Goal: Information Seeking & Learning: Learn about a topic

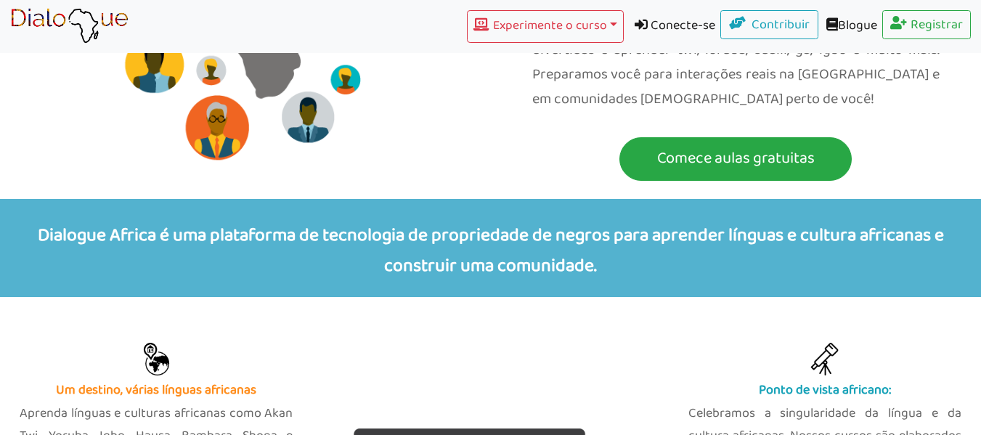
scroll to position [290, 0]
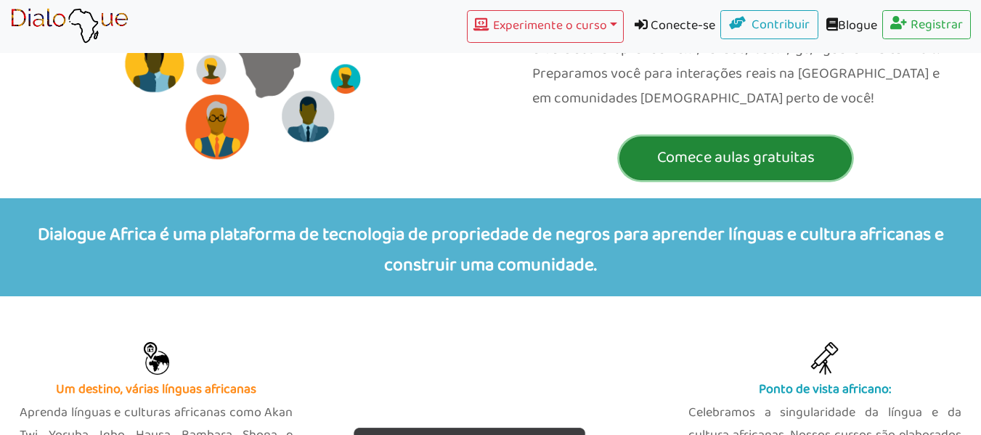
click at [699, 145] on font "Comece aulas gratuitas" at bounding box center [736, 158] width 158 height 27
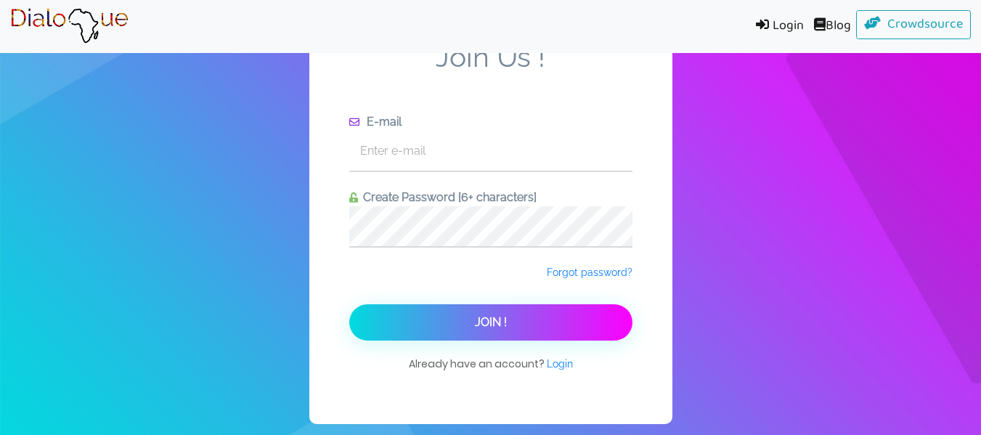
scroll to position [18, 0]
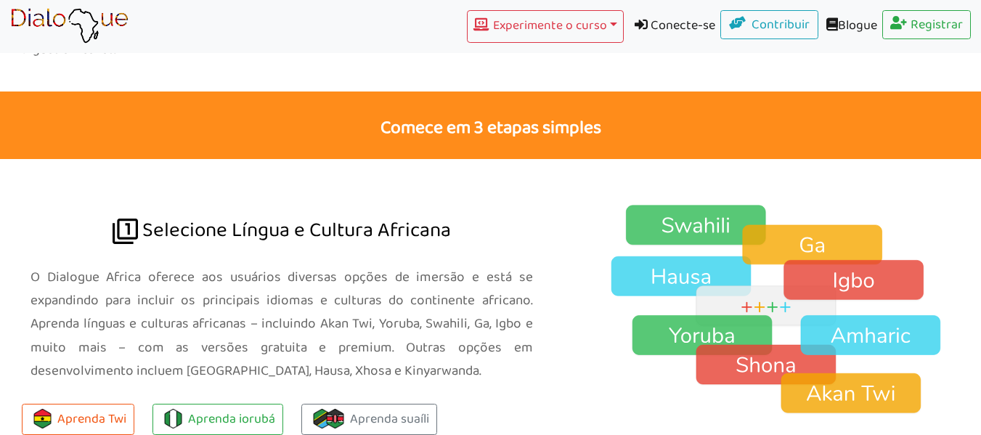
scroll to position [943, 0]
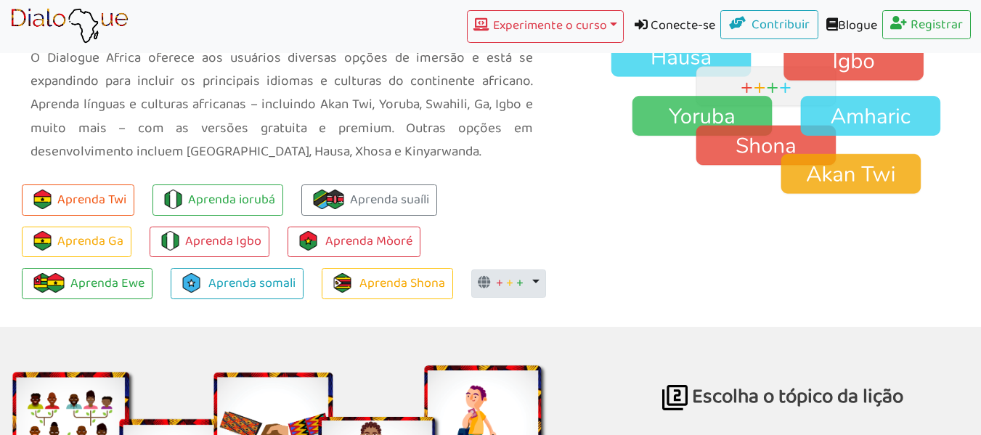
scroll to position [1160, 0]
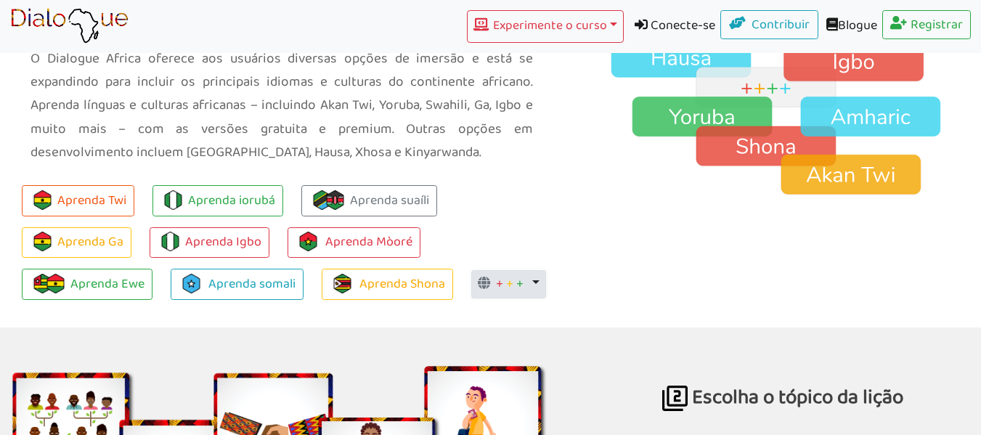
click at [534, 270] on button "+ + + Alternar menu suspenso" at bounding box center [508, 284] width 75 height 29
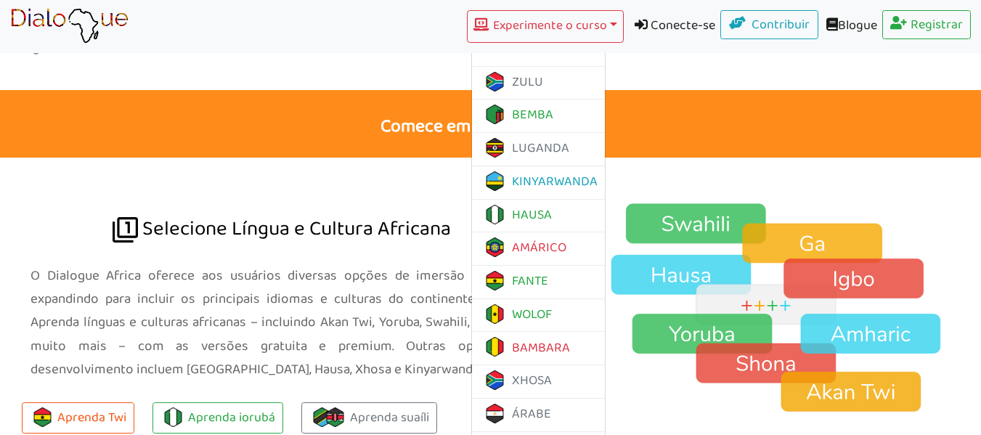
scroll to position [942, 0]
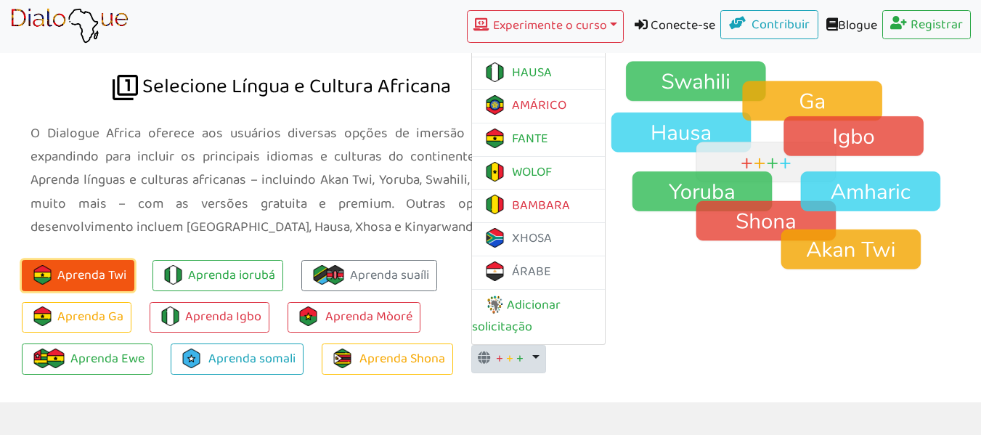
click at [91, 264] on font "Aprenda Twi" at bounding box center [91, 275] width 69 height 23
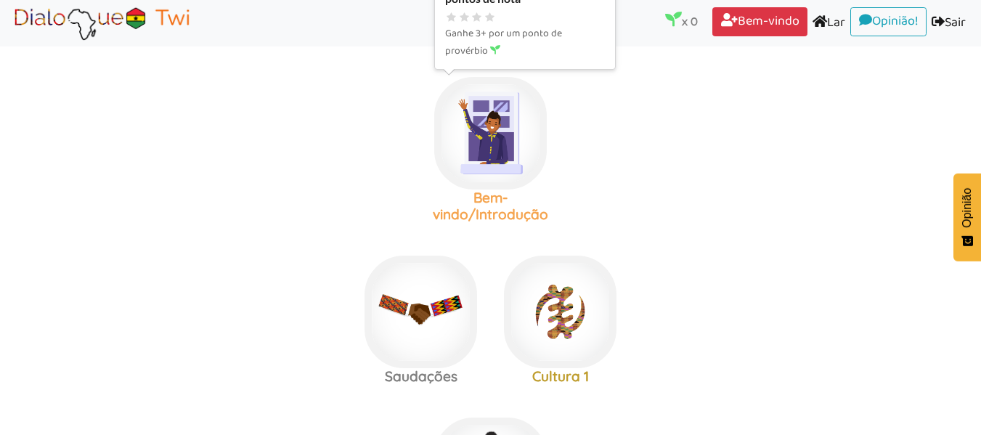
click at [489, 136] on img at bounding box center [490, 133] width 113 height 113
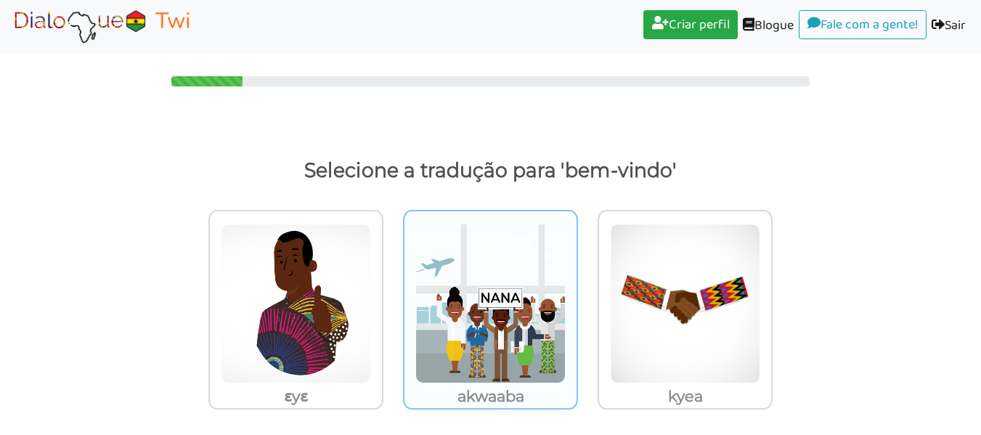
scroll to position [12, 0]
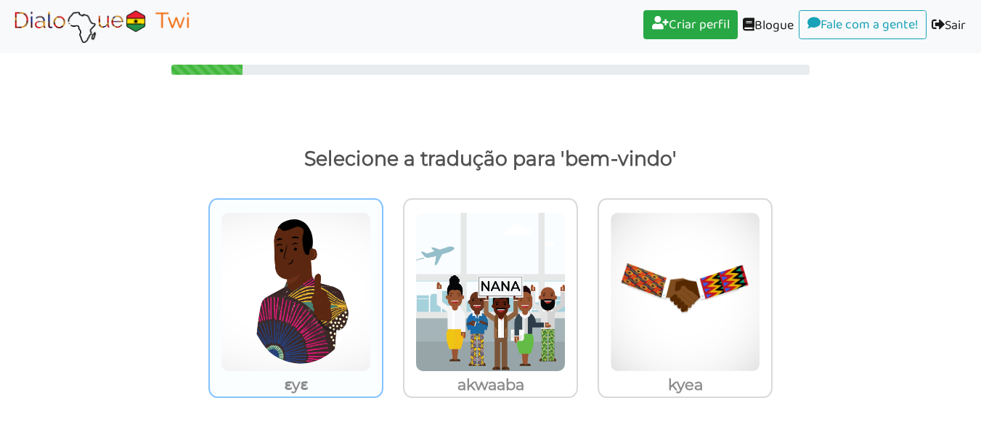
click at [293, 359] on img at bounding box center [296, 292] width 150 height 160
click at [382, 288] on input "ɛyɛ" at bounding box center [387, 282] width 11 height 11
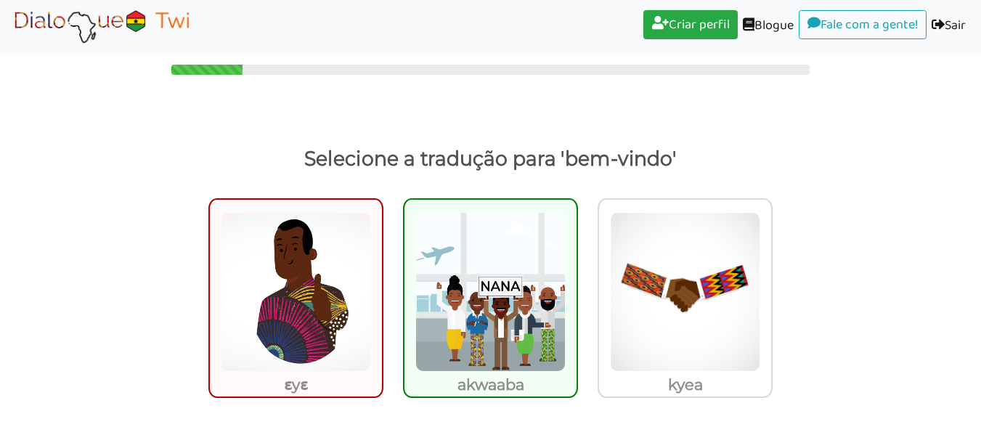
click at [493, 321] on img at bounding box center [490, 292] width 150 height 160
click at [577, 288] on input "akwaaba" at bounding box center [582, 282] width 11 height 11
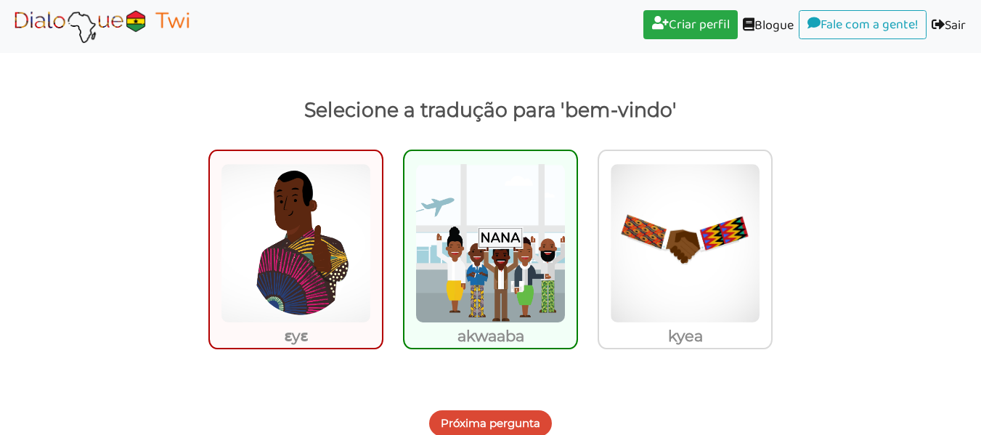
scroll to position [69, 0]
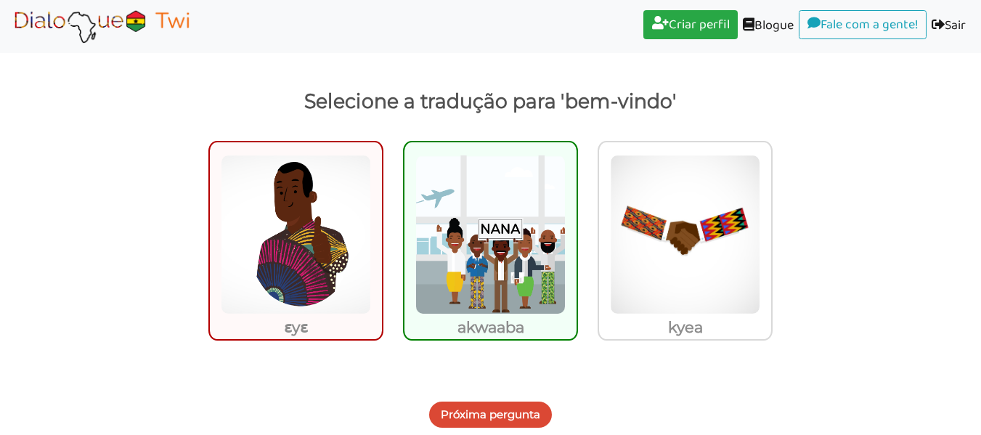
click at [526, 265] on img at bounding box center [490, 235] width 150 height 160
click at [577, 231] on input "akwaaba" at bounding box center [582, 225] width 11 height 11
radio input "true"
click at [517, 413] on font "Próxima pergunta" at bounding box center [490, 414] width 99 height 14
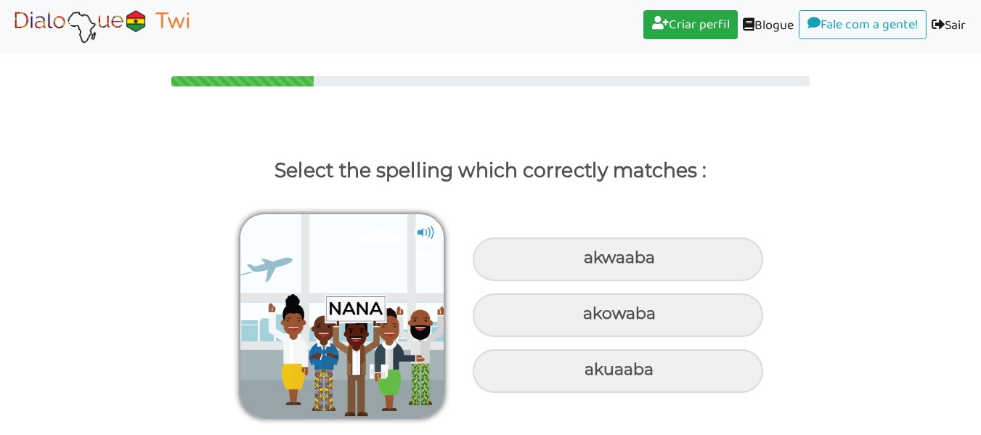
scroll to position [0, 0]
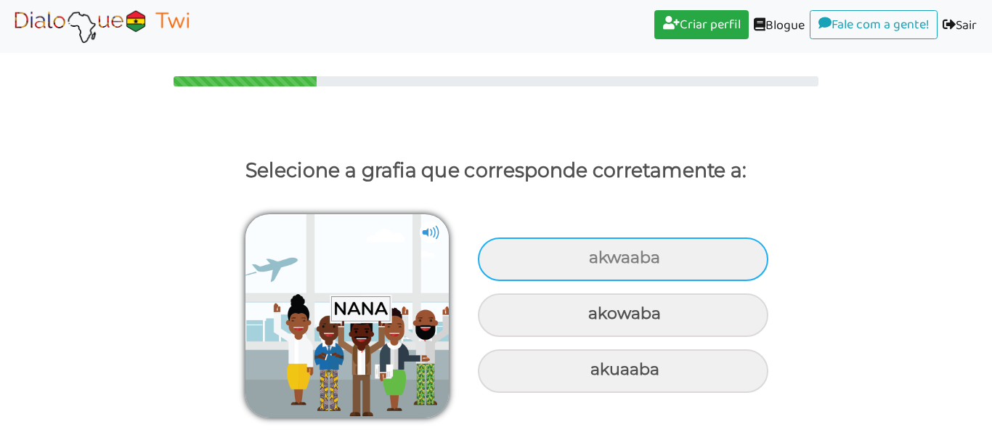
click at [629, 260] on font "akwaaba" at bounding box center [624, 258] width 71 height 20
click at [595, 260] on input "akwaaba" at bounding box center [590, 257] width 9 height 9
radio input "true"
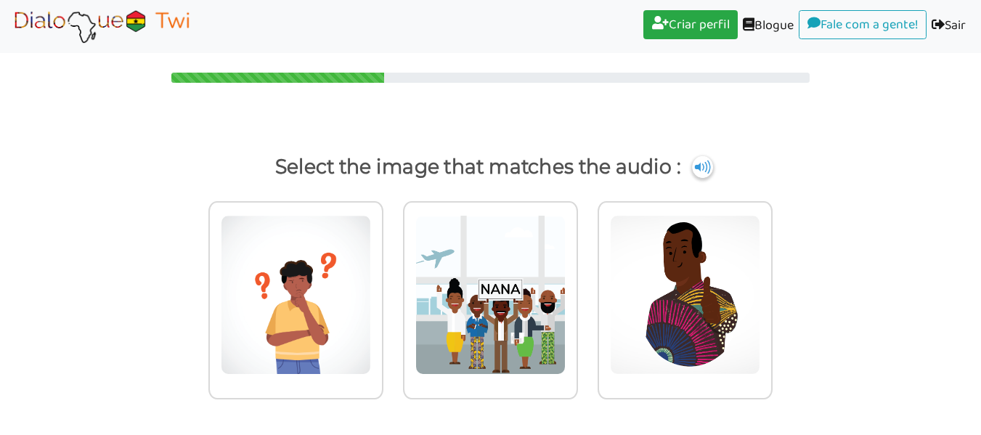
scroll to position [5, 0]
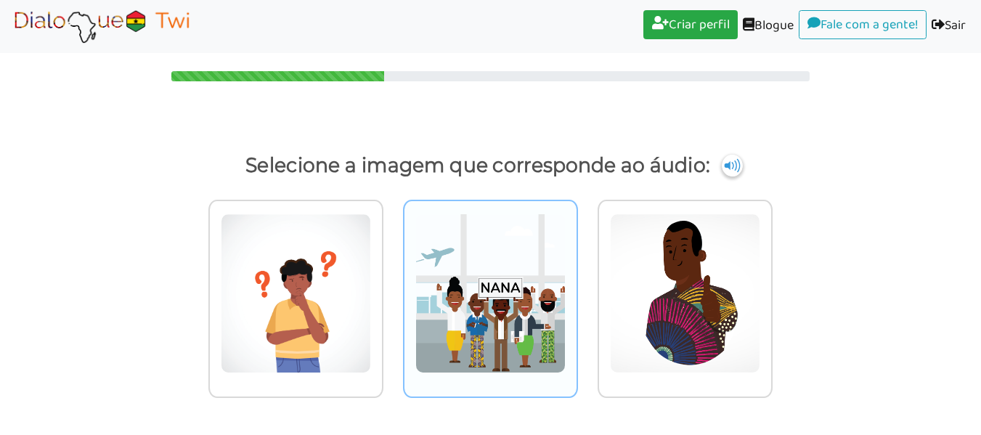
click at [536, 299] on img at bounding box center [490, 293] width 150 height 160
click at [577, 290] on input "radio" at bounding box center [582, 284] width 11 height 11
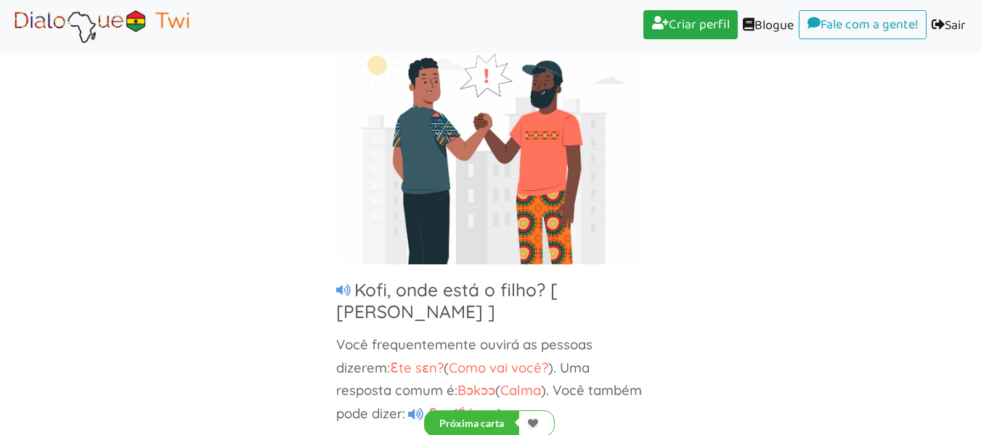
scroll to position [131, 0]
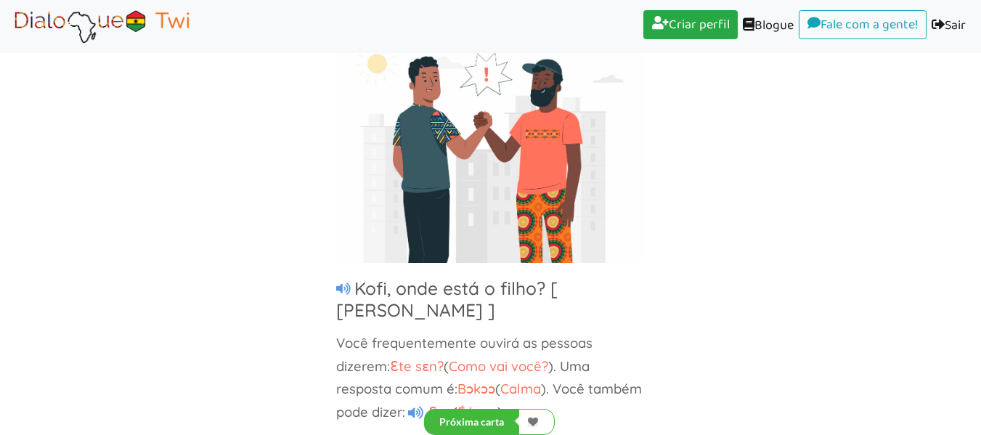
click at [341, 290] on icon at bounding box center [343, 288] width 15 height 13
click at [344, 286] on icon at bounding box center [343, 288] width 15 height 13
click at [423, 406] on icon at bounding box center [415, 413] width 15 height 14
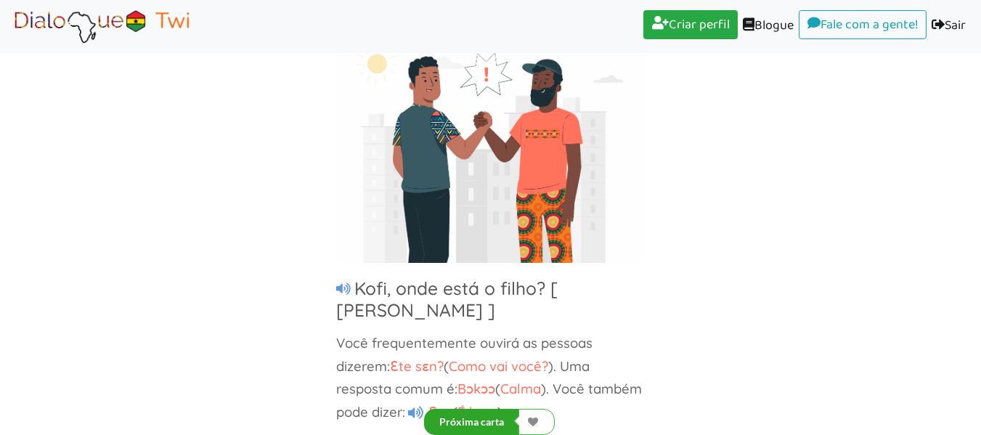
click at [496, 417] on font "Próxima carta" at bounding box center [471, 421] width 65 height 12
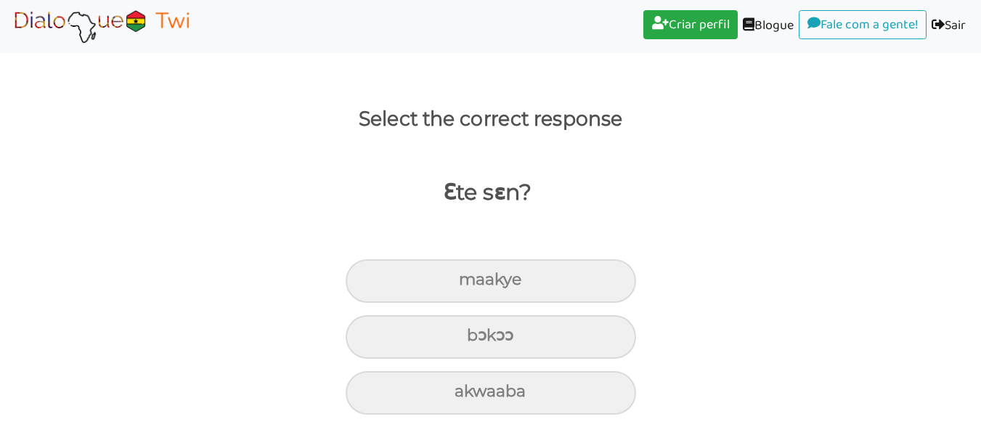
scroll to position [52, 0]
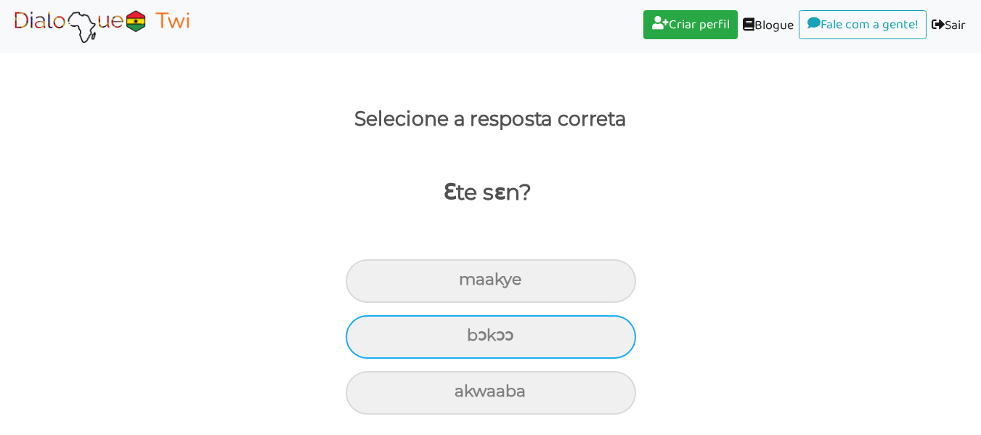
click at [521, 340] on div "bɔkɔɔ" at bounding box center [491, 337] width 290 height 44
click at [478, 340] on input "bɔkɔɔ" at bounding box center [472, 335] width 9 height 9
radio input "true"
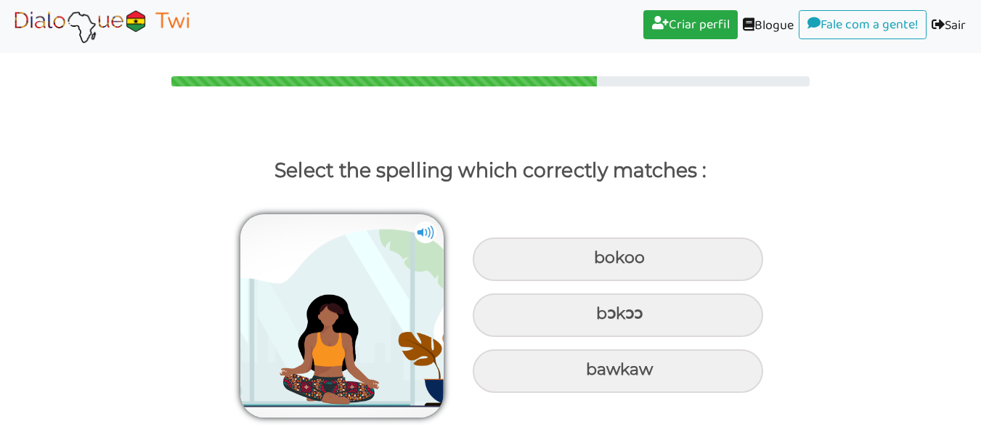
scroll to position [0, 0]
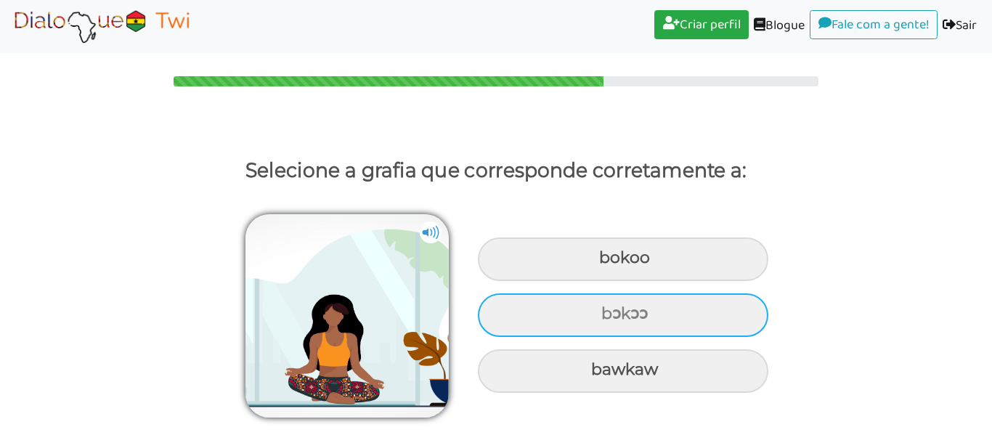
click at [668, 311] on div "bɔkɔɔ" at bounding box center [623, 315] width 290 height 44
click at [608, 311] on input "bɔkɔɔ" at bounding box center [602, 313] width 9 height 9
radio input "true"
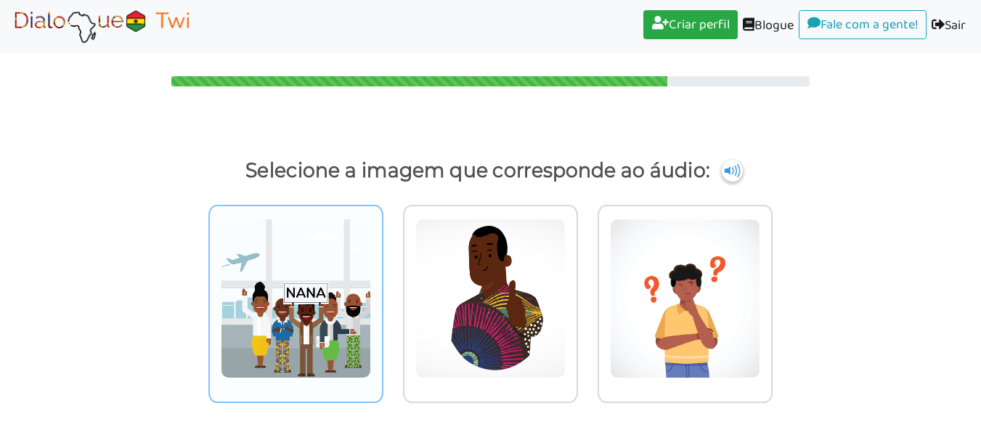
click at [270, 309] on img at bounding box center [296, 299] width 150 height 160
click at [382, 295] on input "radio" at bounding box center [387, 289] width 11 height 11
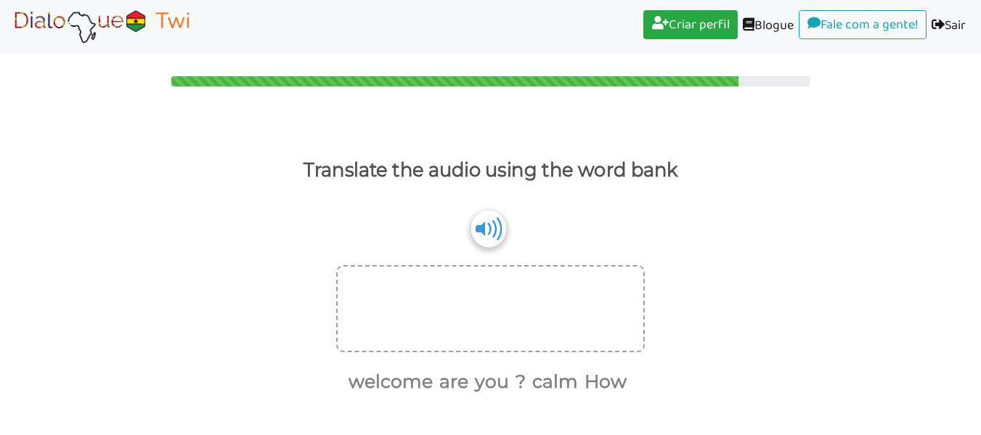
click at [494, 232] on img at bounding box center [488, 228] width 35 height 37
click at [407, 320] on div at bounding box center [490, 308] width 309 height 87
click at [435, 300] on div at bounding box center [490, 308] width 309 height 87
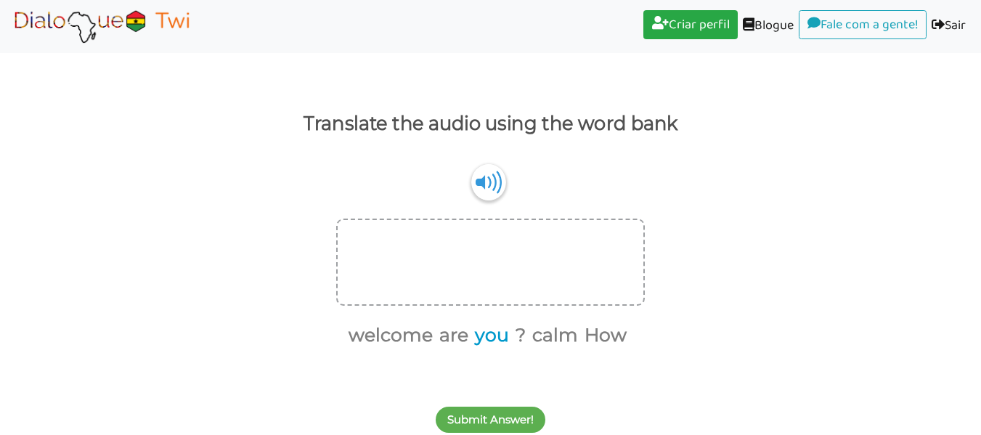
scroll to position [52, 0]
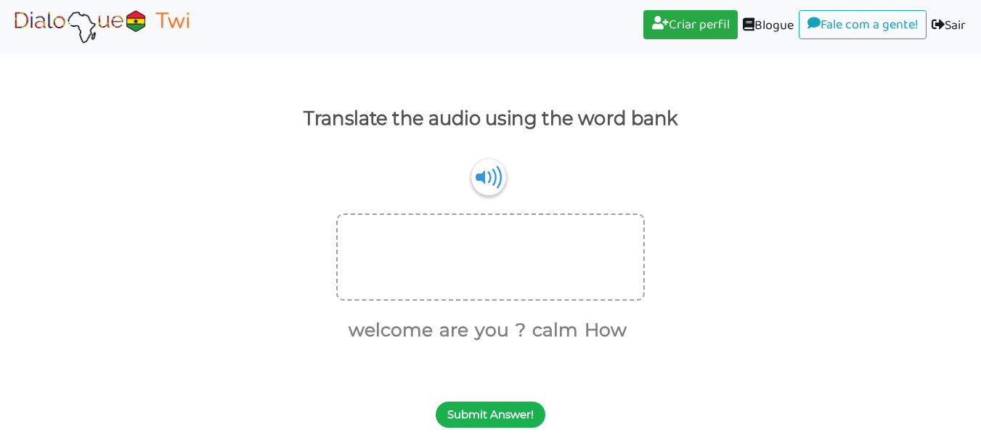
click at [494, 416] on button "Submit Answer!" at bounding box center [491, 415] width 110 height 26
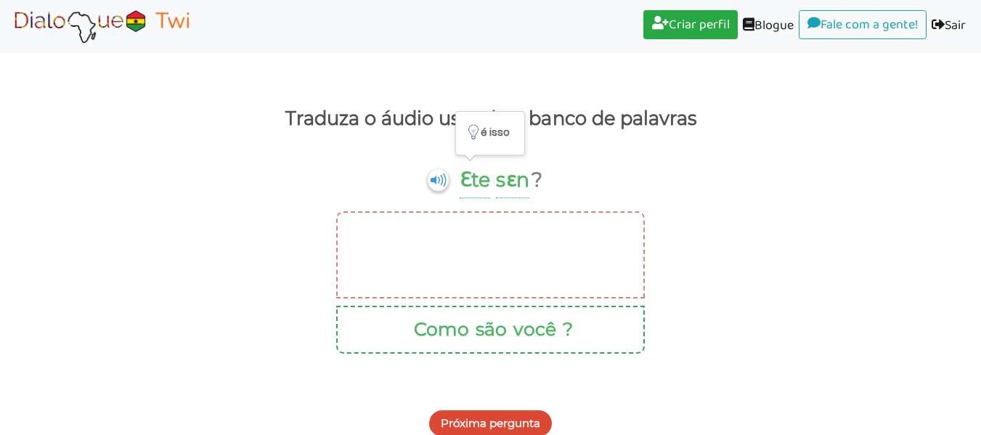
click at [459, 181] on div "Ɛte" at bounding box center [473, 184] width 36 height 42
click at [436, 182] on img at bounding box center [438, 180] width 23 height 24
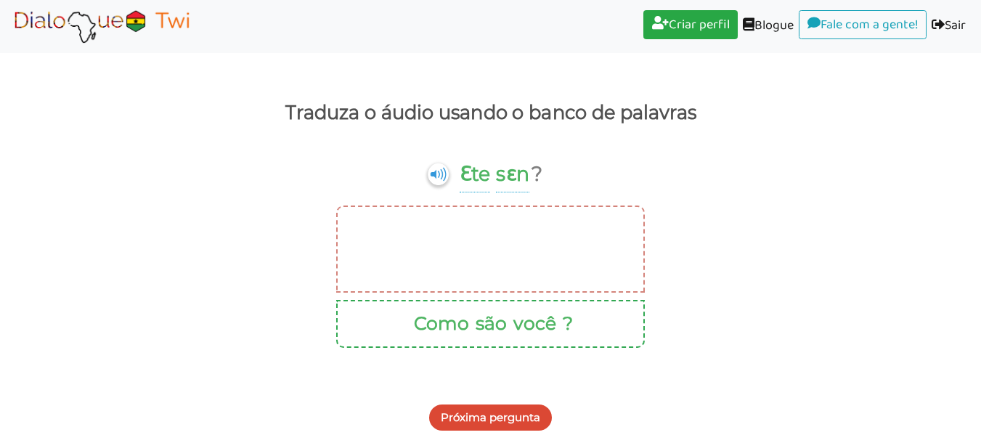
scroll to position [60, 0]
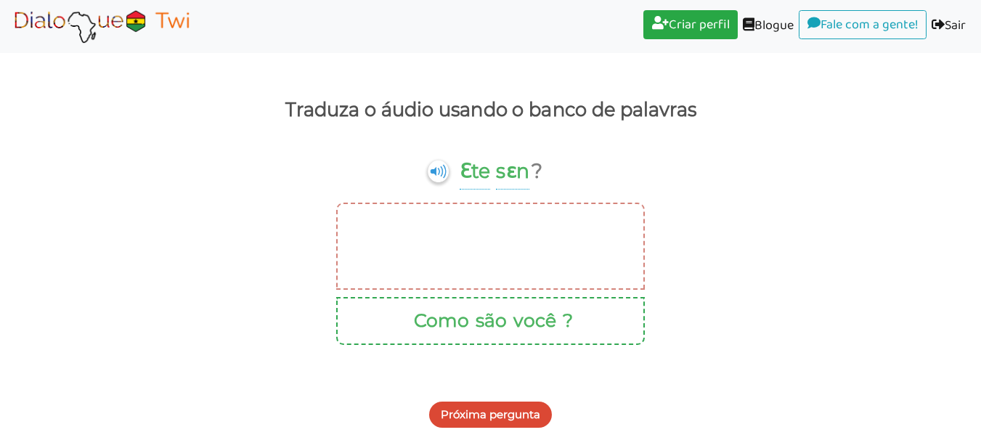
click at [469, 417] on font "Próxima pergunta" at bounding box center [490, 414] width 99 height 14
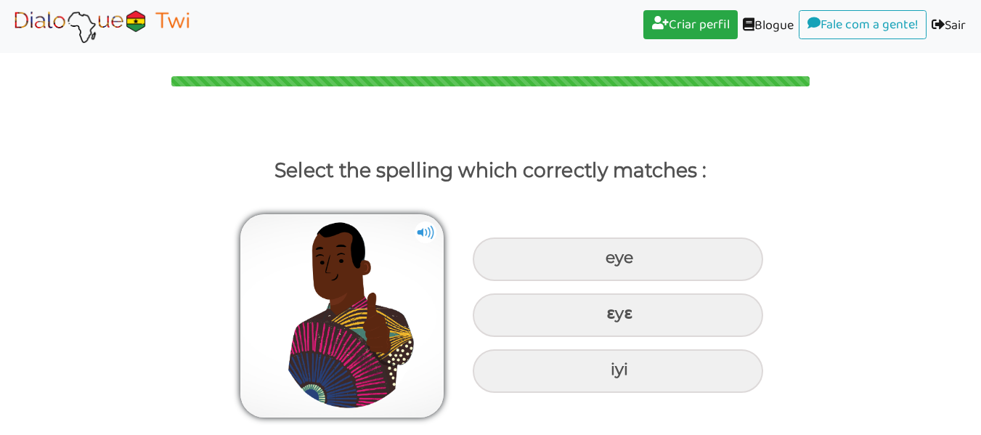
scroll to position [0, 0]
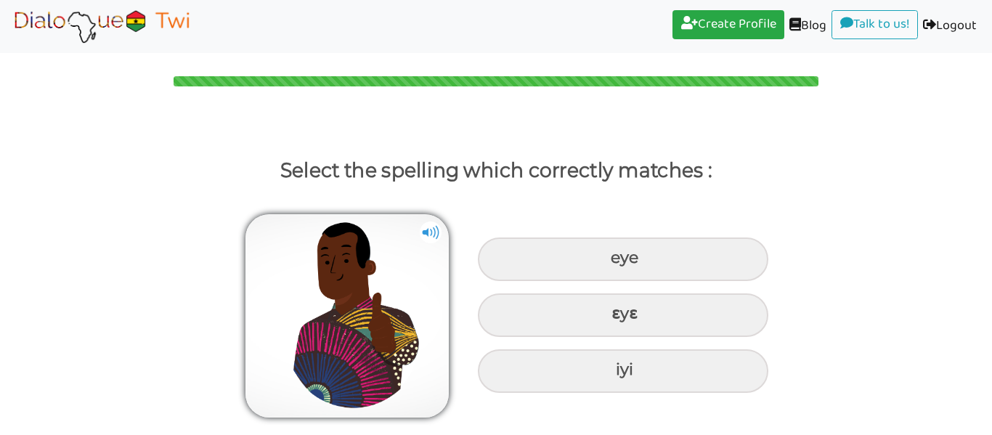
click at [431, 231] on img at bounding box center [431, 232] width 22 height 22
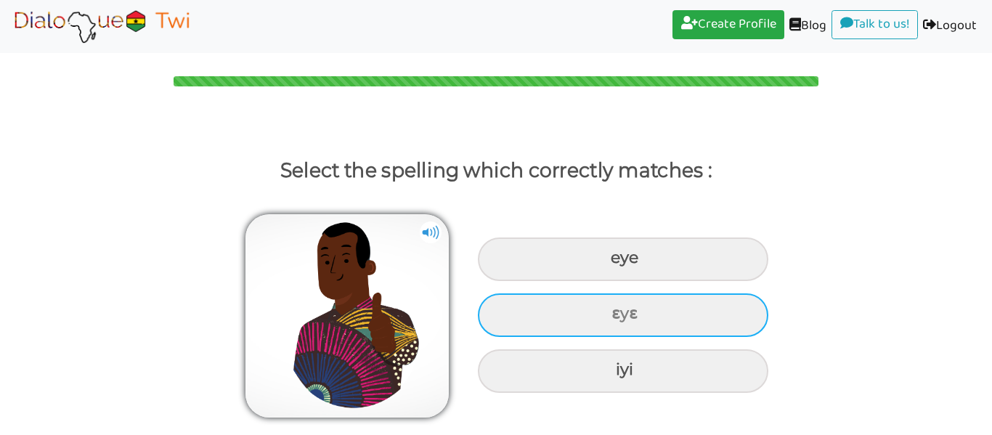
click at [615, 311] on div "ɛyɛ" at bounding box center [623, 315] width 290 height 44
click at [615, 311] on input "ɛyɛ" at bounding box center [613, 313] width 9 height 9
radio input "true"
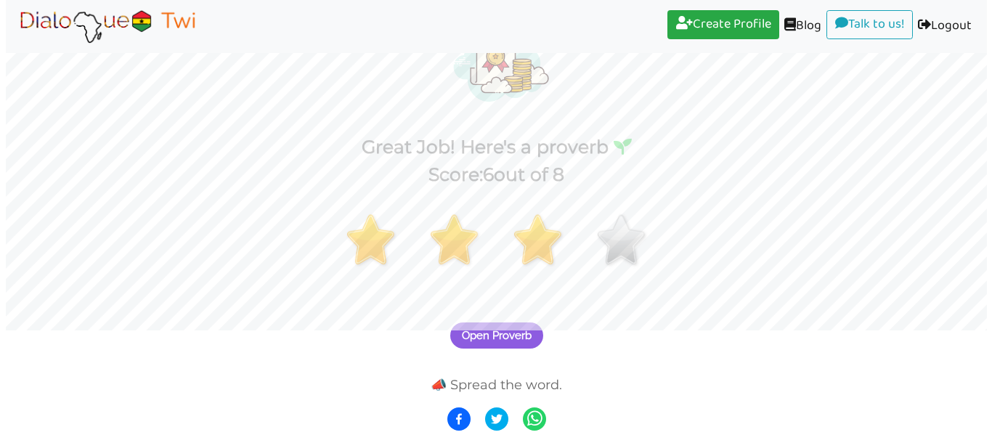
scroll to position [105, 0]
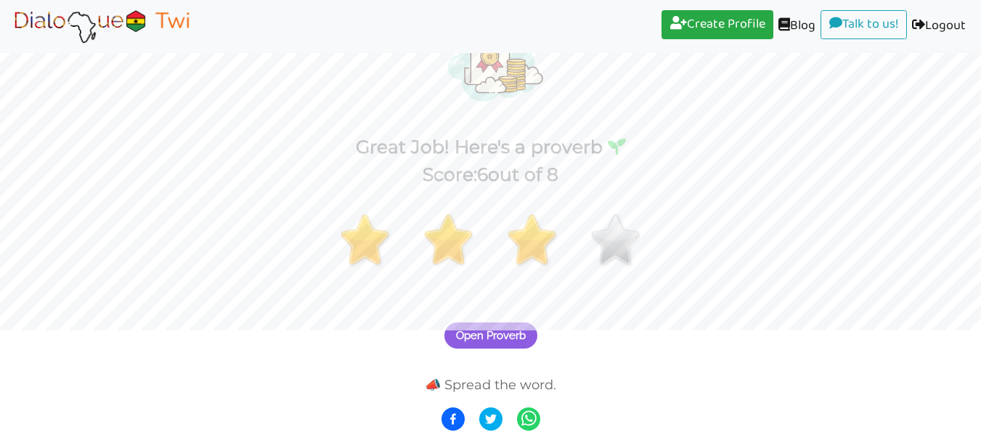
click at [517, 338] on span "Open Proverb" at bounding box center [491, 335] width 70 height 13
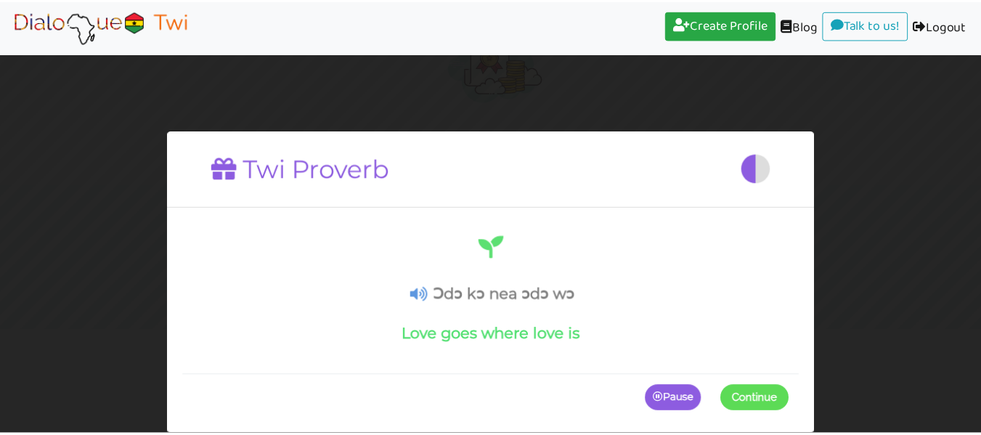
scroll to position [47, 0]
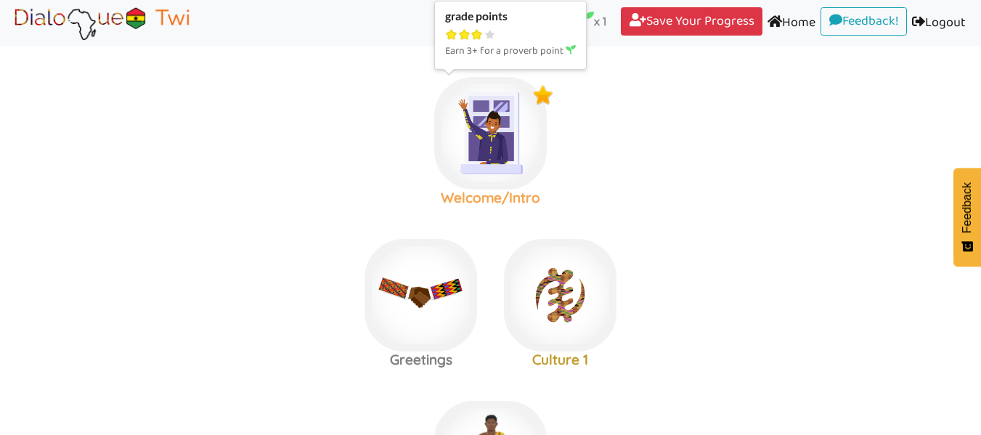
click at [515, 157] on img at bounding box center [490, 133] width 113 height 113
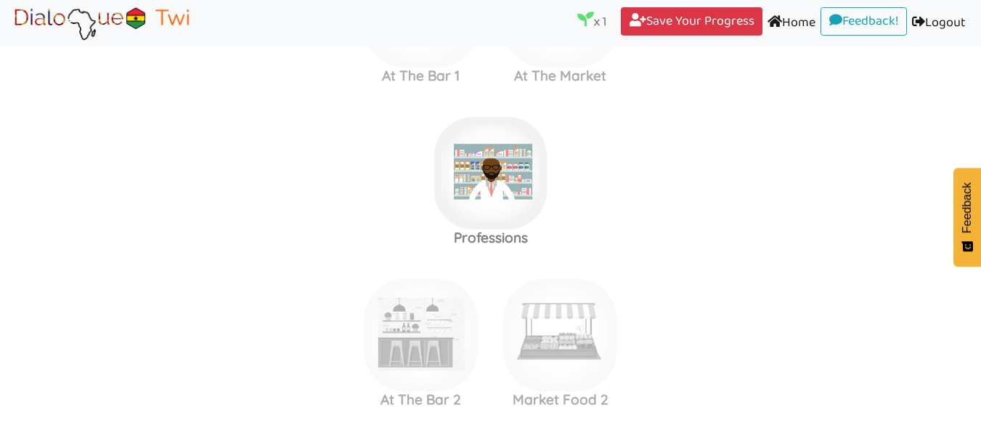
scroll to position [1742, 0]
